Goal: Entertainment & Leisure: Consume media (video, audio)

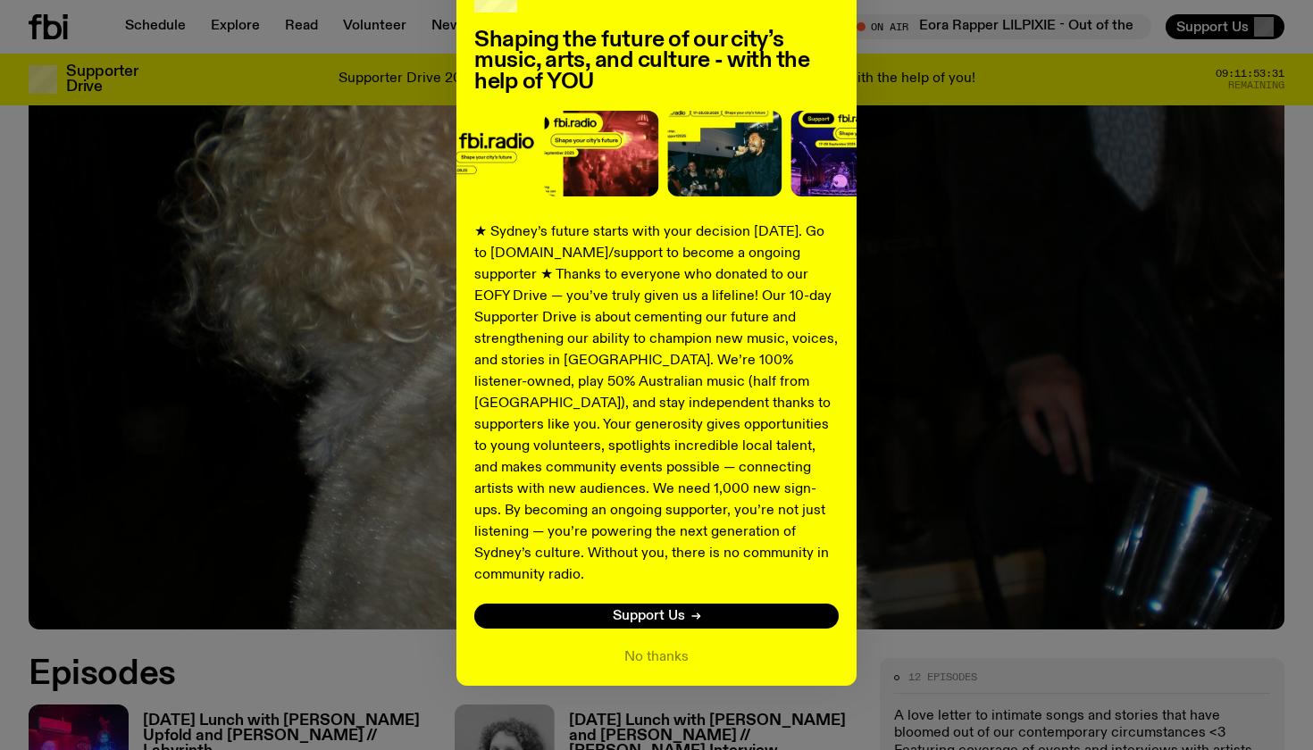
scroll to position [133, 0]
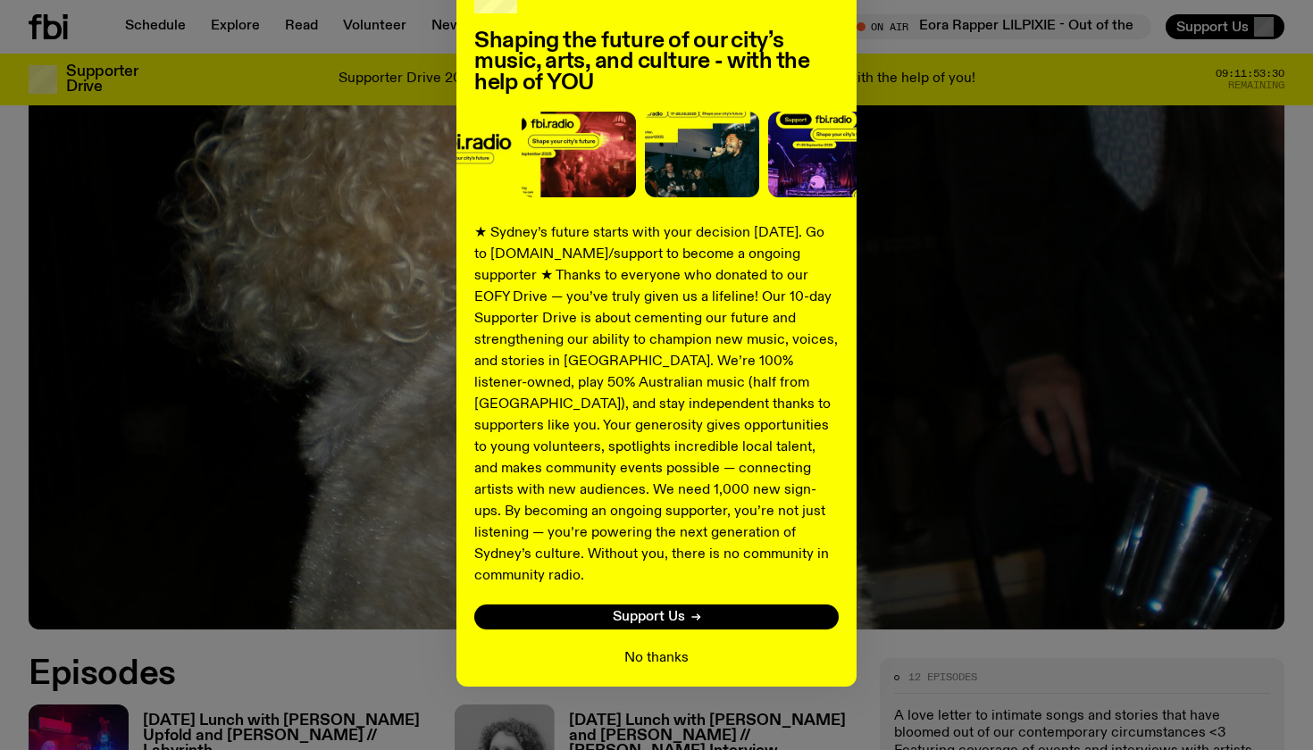
click at [633, 648] on button "No thanks" at bounding box center [656, 658] width 64 height 21
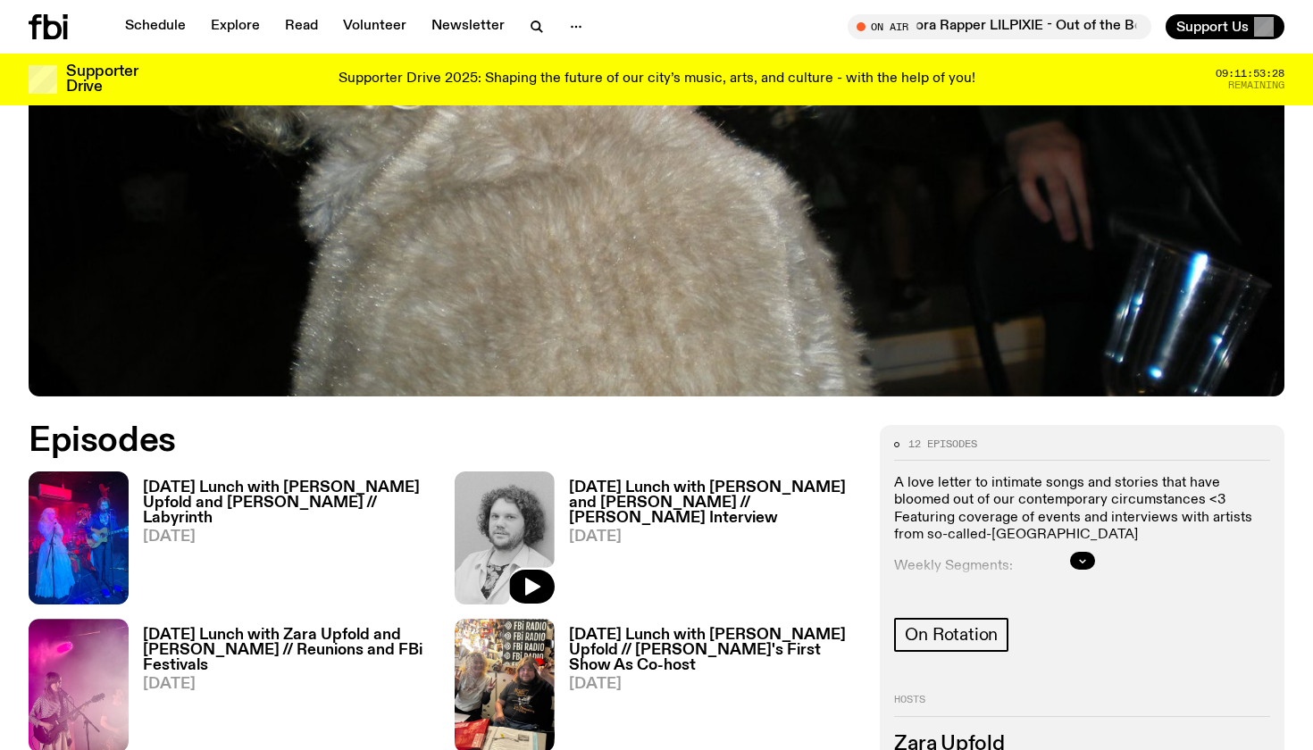
scroll to position [569, 0]
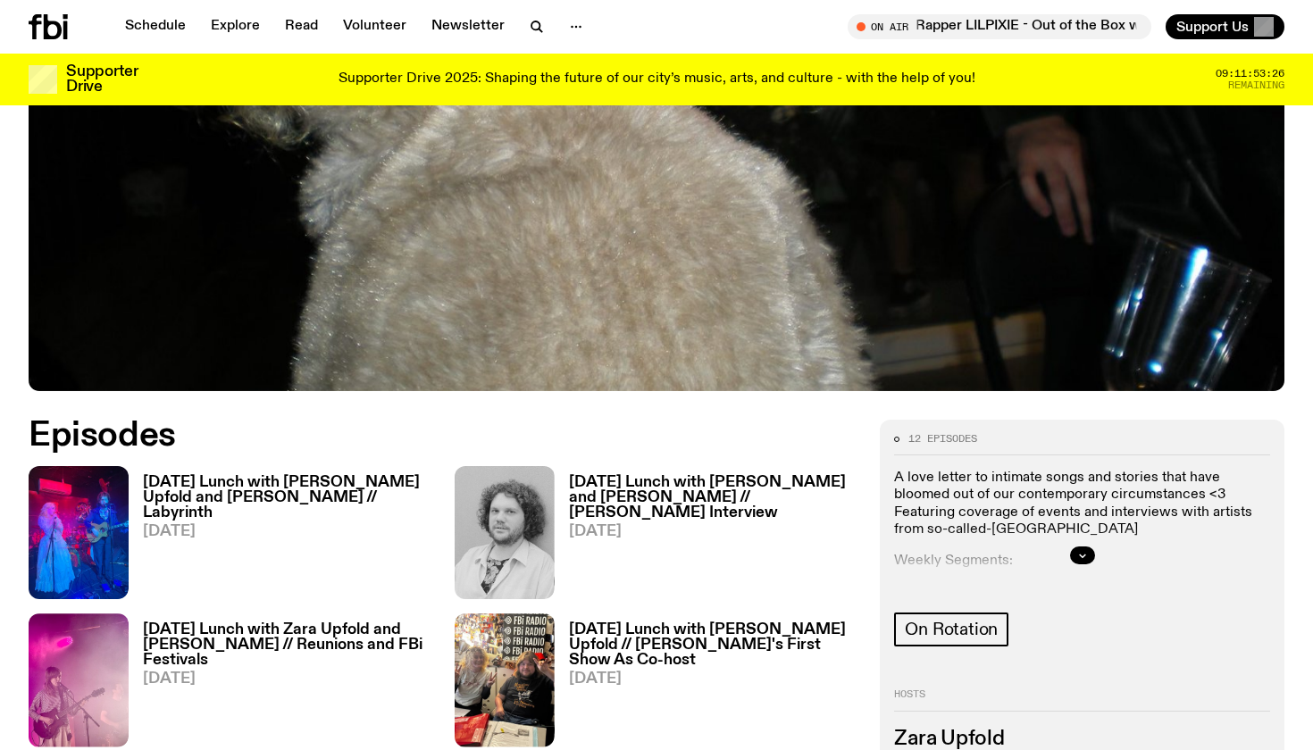
click at [178, 483] on h3 "[DATE] Lunch with [PERSON_NAME] Upfold and [PERSON_NAME] // Labyrinth" at bounding box center [288, 498] width 290 height 46
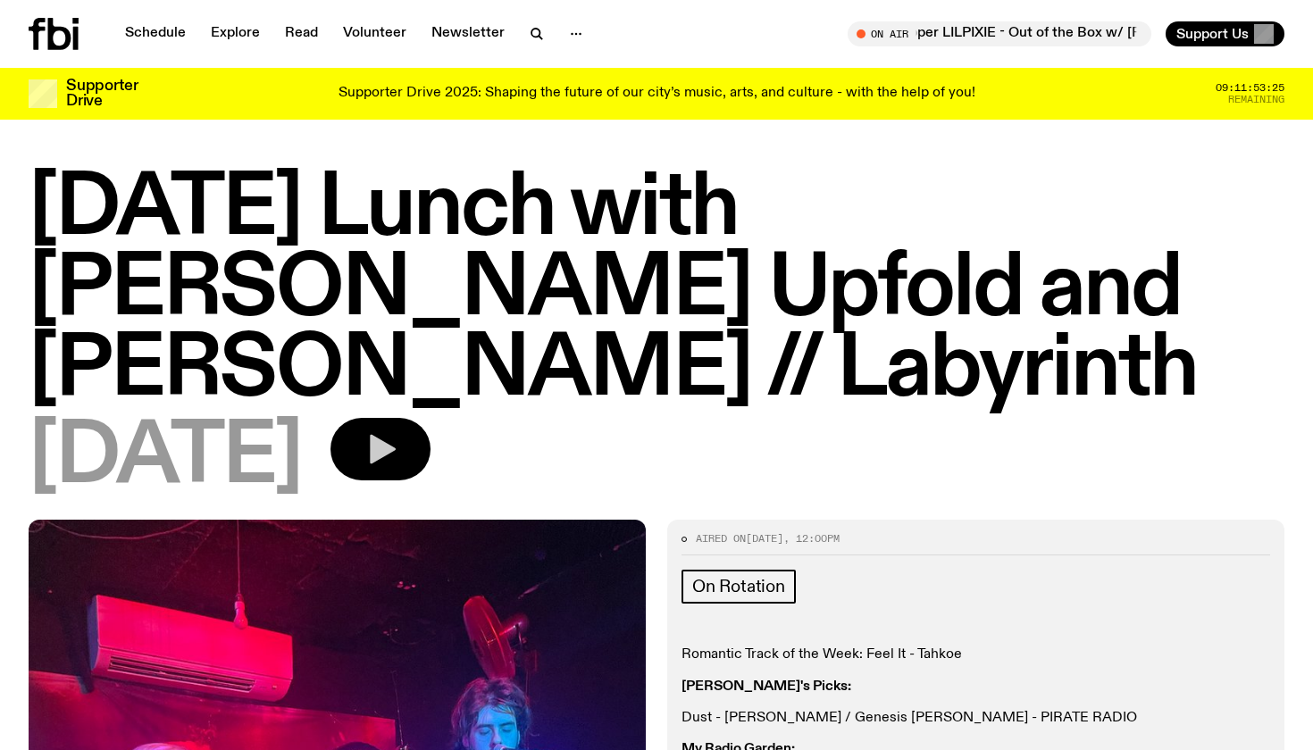
click at [398, 431] on icon "button" at bounding box center [381, 449] width 36 height 36
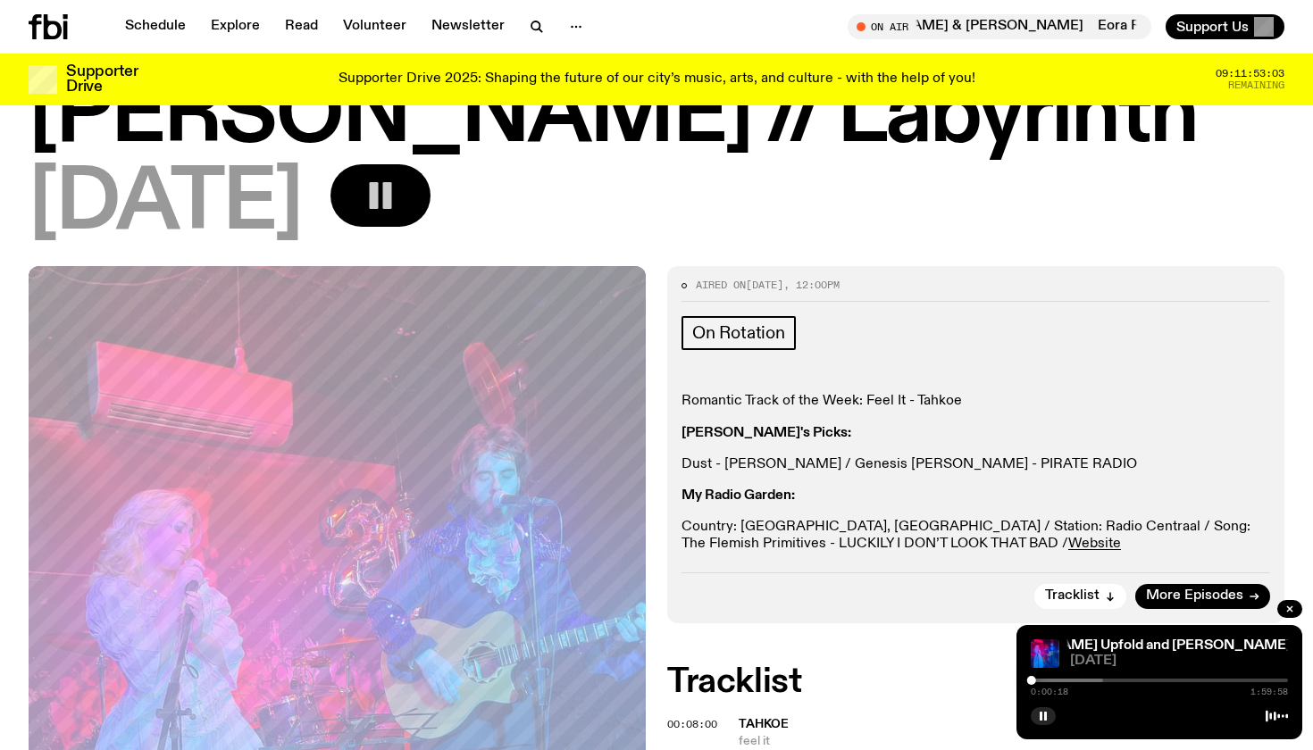
scroll to position [240, 0]
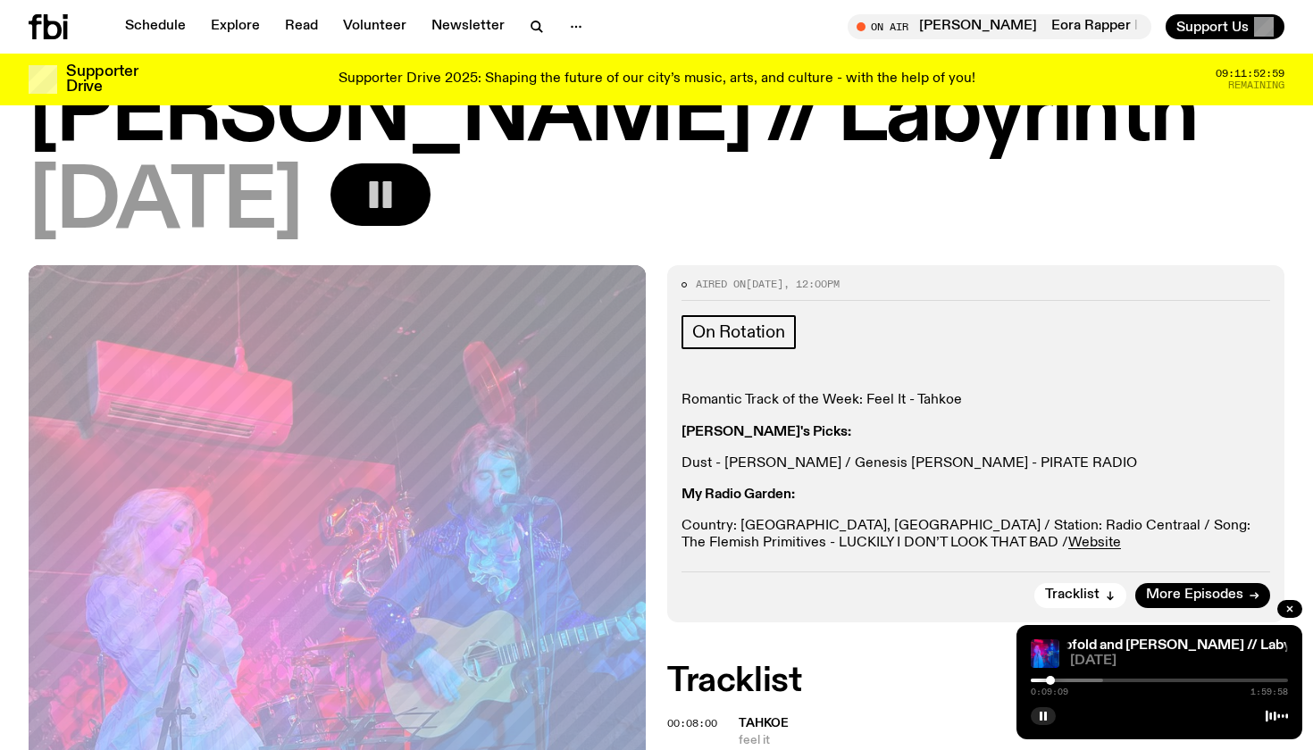
drag, startPoint x: 1031, startPoint y: 676, endPoint x: 1050, endPoint y: 676, distance: 19.6
click at [1050, 676] on div at bounding box center [1050, 680] width 9 height 9
drag, startPoint x: 1053, startPoint y: 680, endPoint x: 1043, endPoint y: 681, distance: 10.0
click at [1043, 681] on div at bounding box center [1043, 680] width 9 height 9
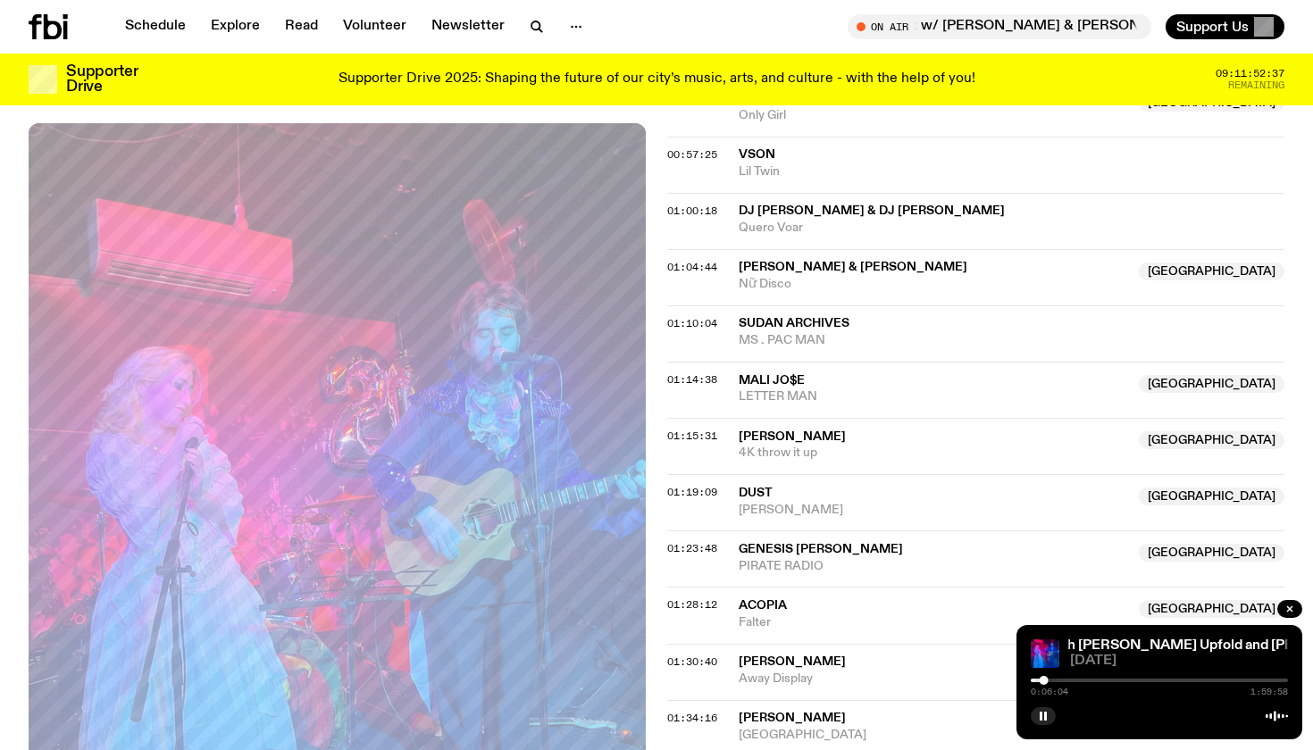
scroll to position [1458, 0]
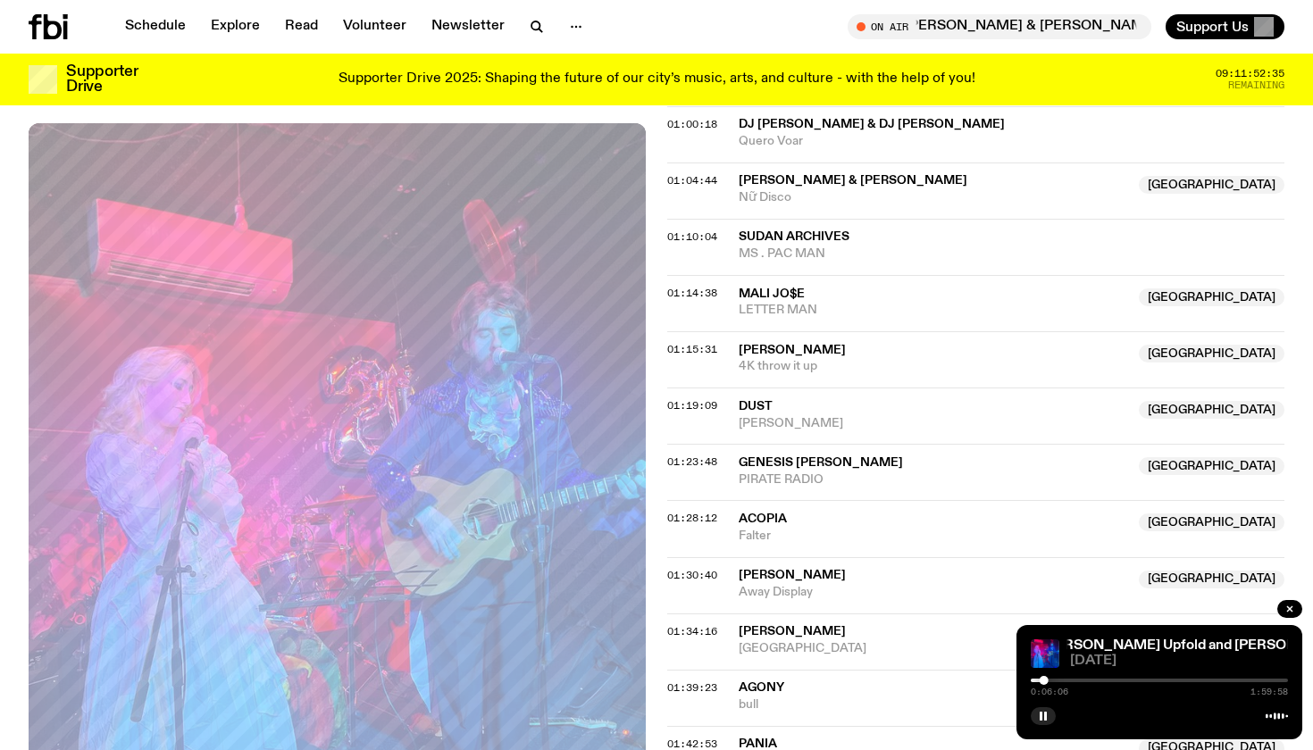
click at [1046, 727] on div "[DATE] Lunch with Zara Upfold and [PERSON_NAME] // Labyrinth [DATE] Lunch with …" at bounding box center [1159, 682] width 286 height 114
click at [1042, 714] on rect "button" at bounding box center [1041, 716] width 3 height 9
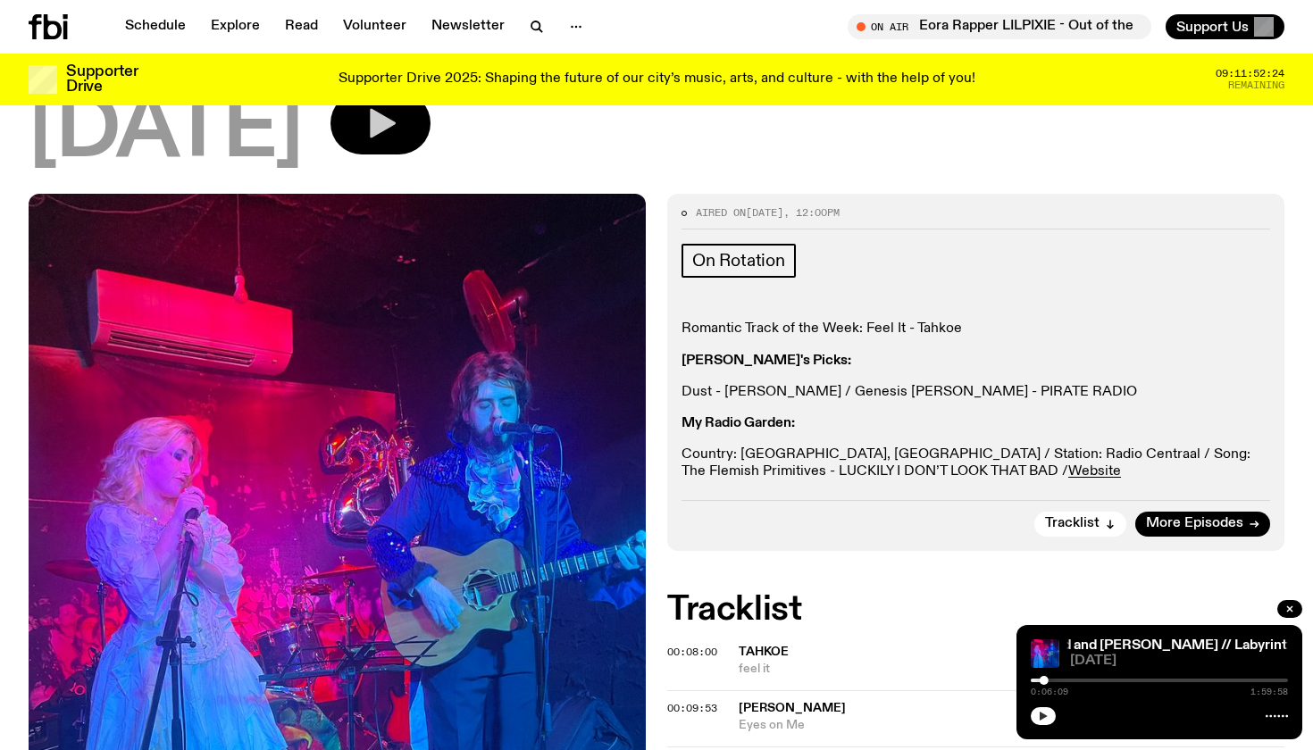
scroll to position [339, 0]
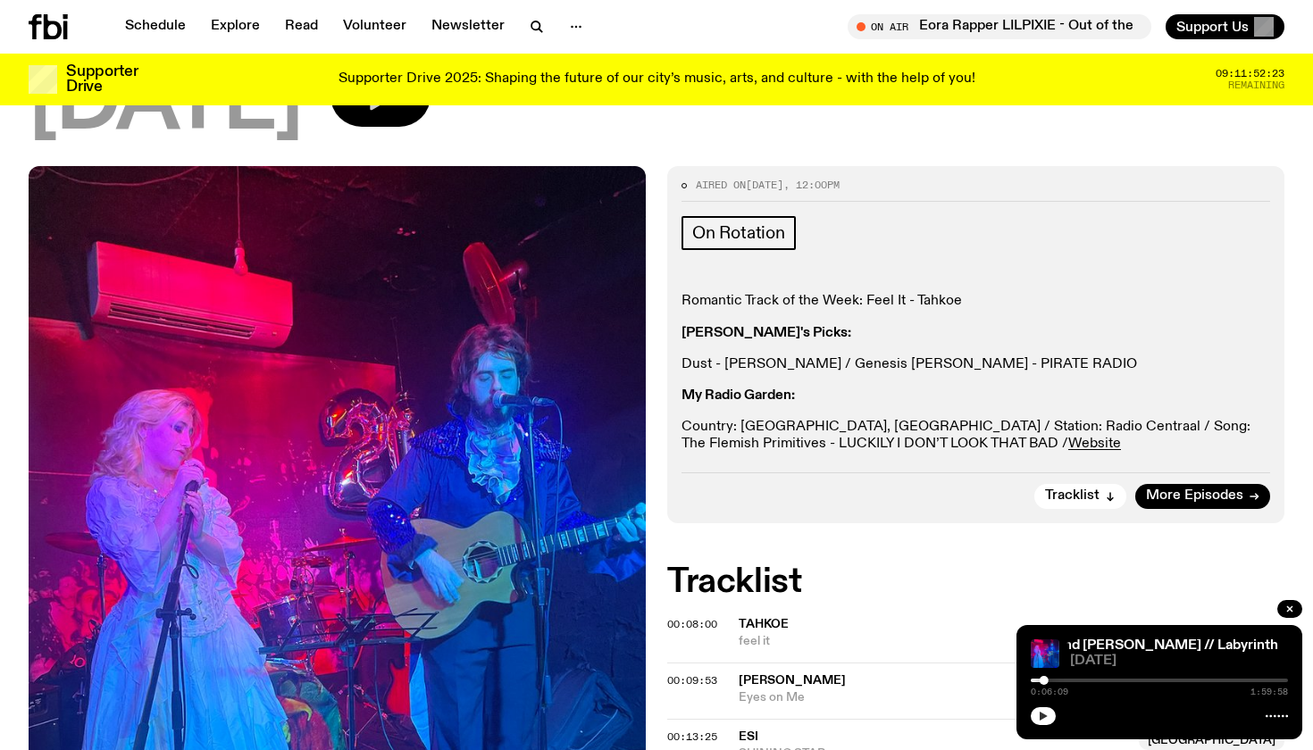
click at [1049, 721] on button "button" at bounding box center [1043, 716] width 25 height 18
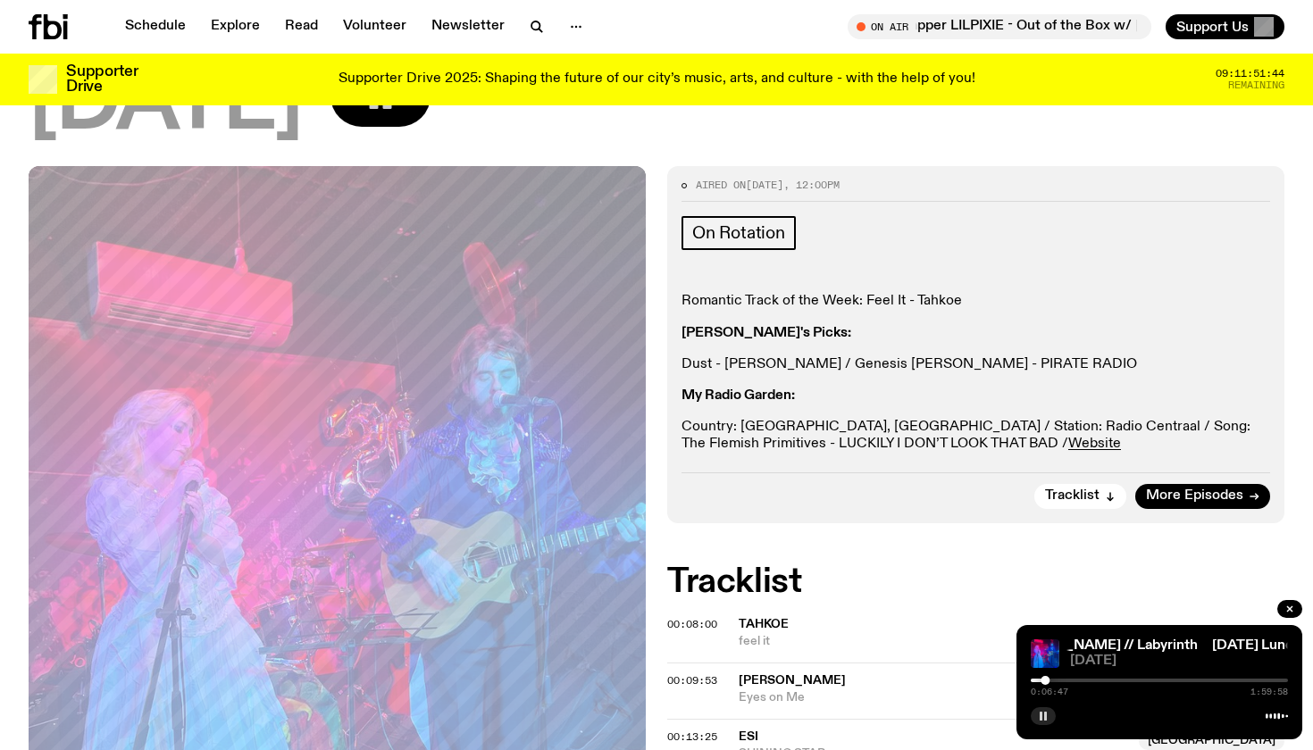
click at [1038, 717] on button "button" at bounding box center [1043, 716] width 25 height 18
